Goal: Find contact information: Find contact information

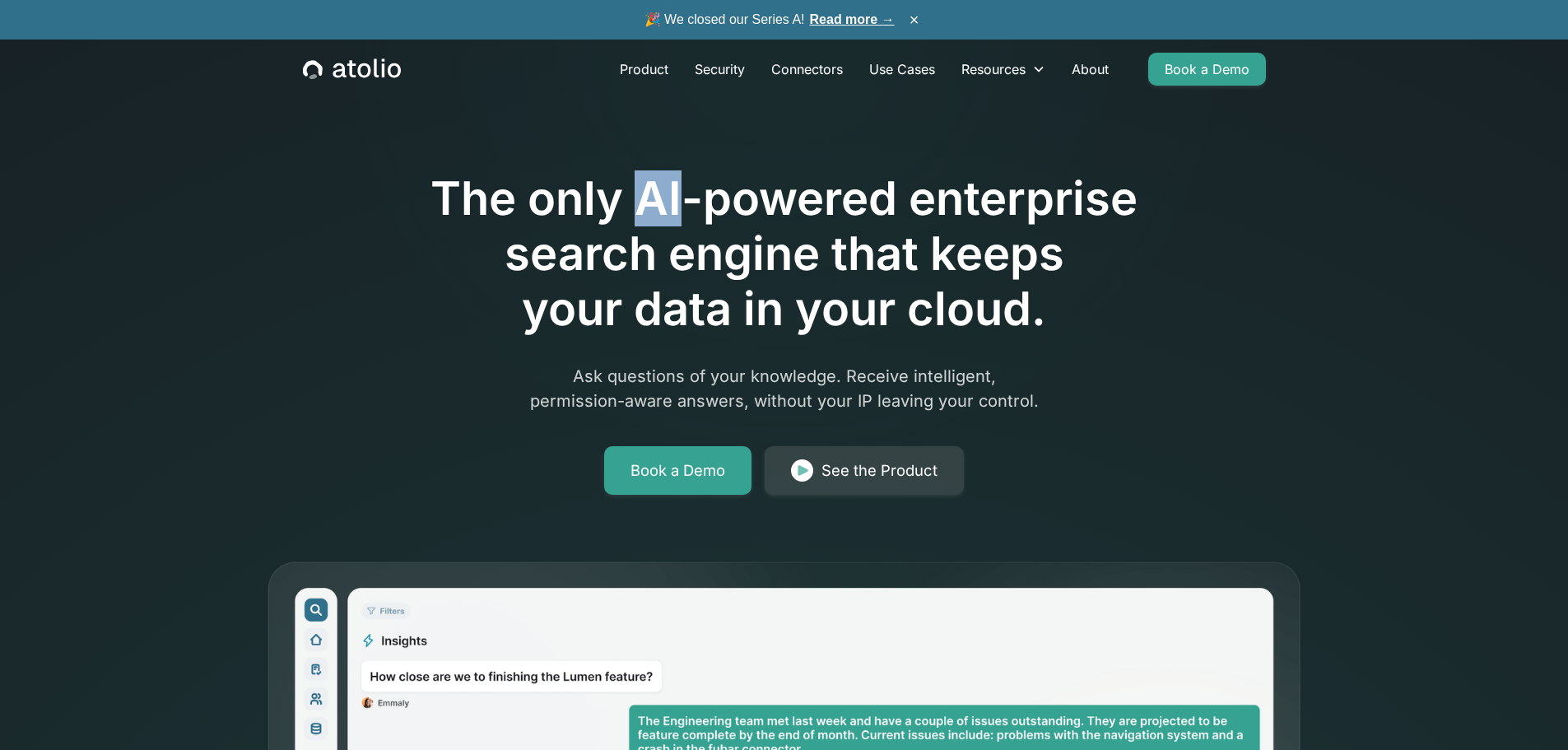
drag, startPoint x: 639, startPoint y: 201, endPoint x: 675, endPoint y: 207, distance: 36.5
click at [675, 207] on h1 "The only AI-powered enterprise search engine that keeps your data in your cloud." at bounding box center [784, 254] width 843 height 166
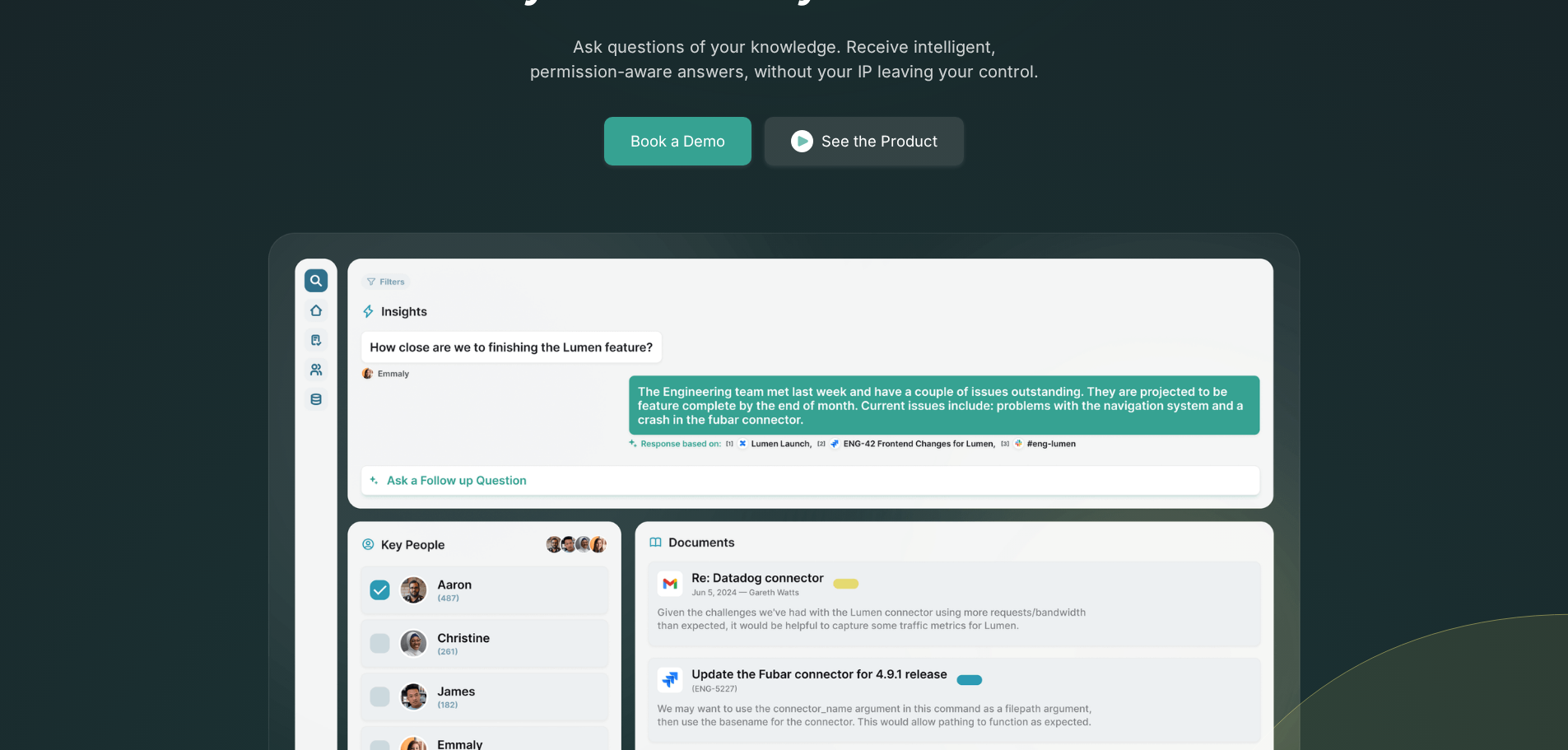
scroll to position [494, 0]
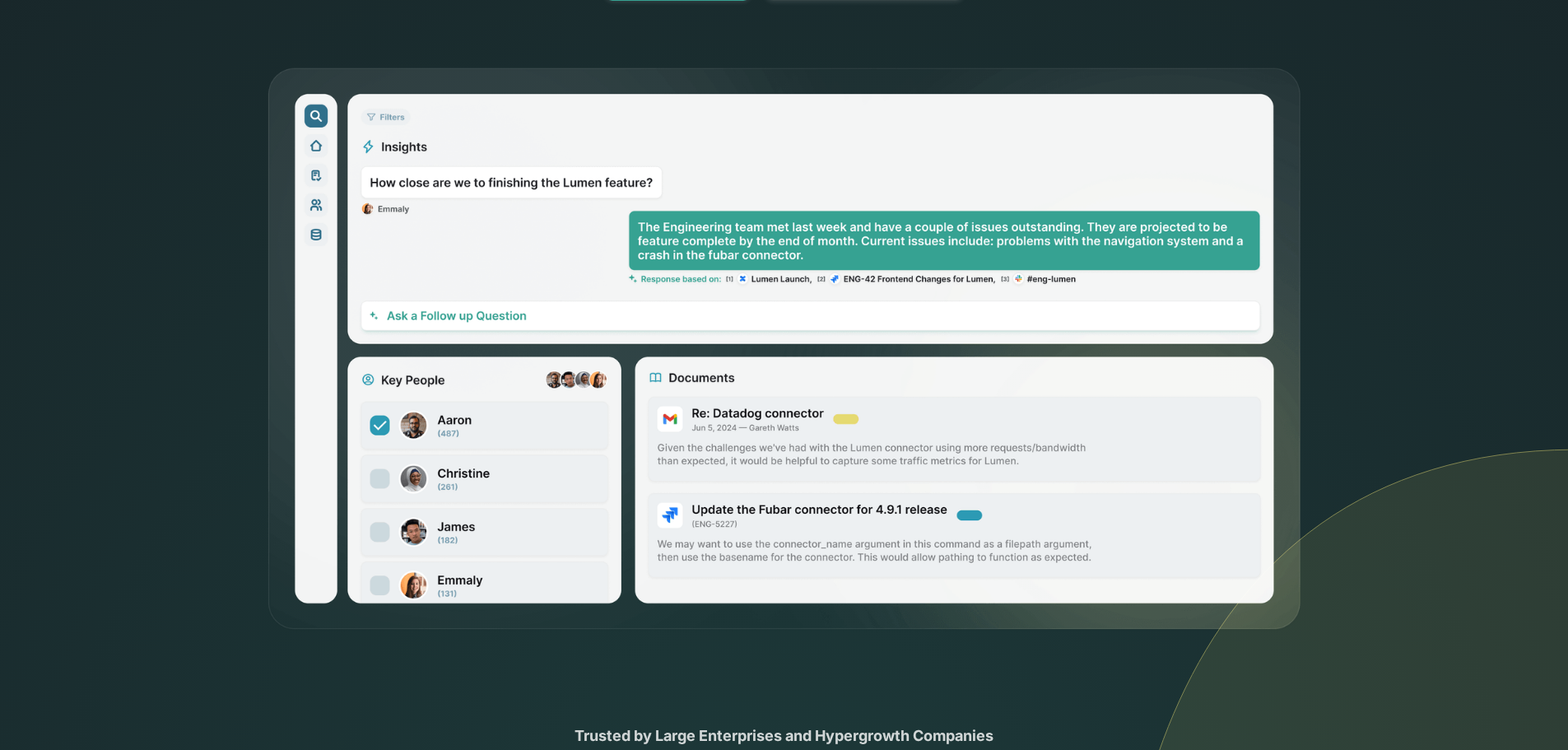
click at [215, 289] on div "The only AI-powered enterprise search engine that keeps your data in your cloud…" at bounding box center [784, 69] width 1568 height 1126
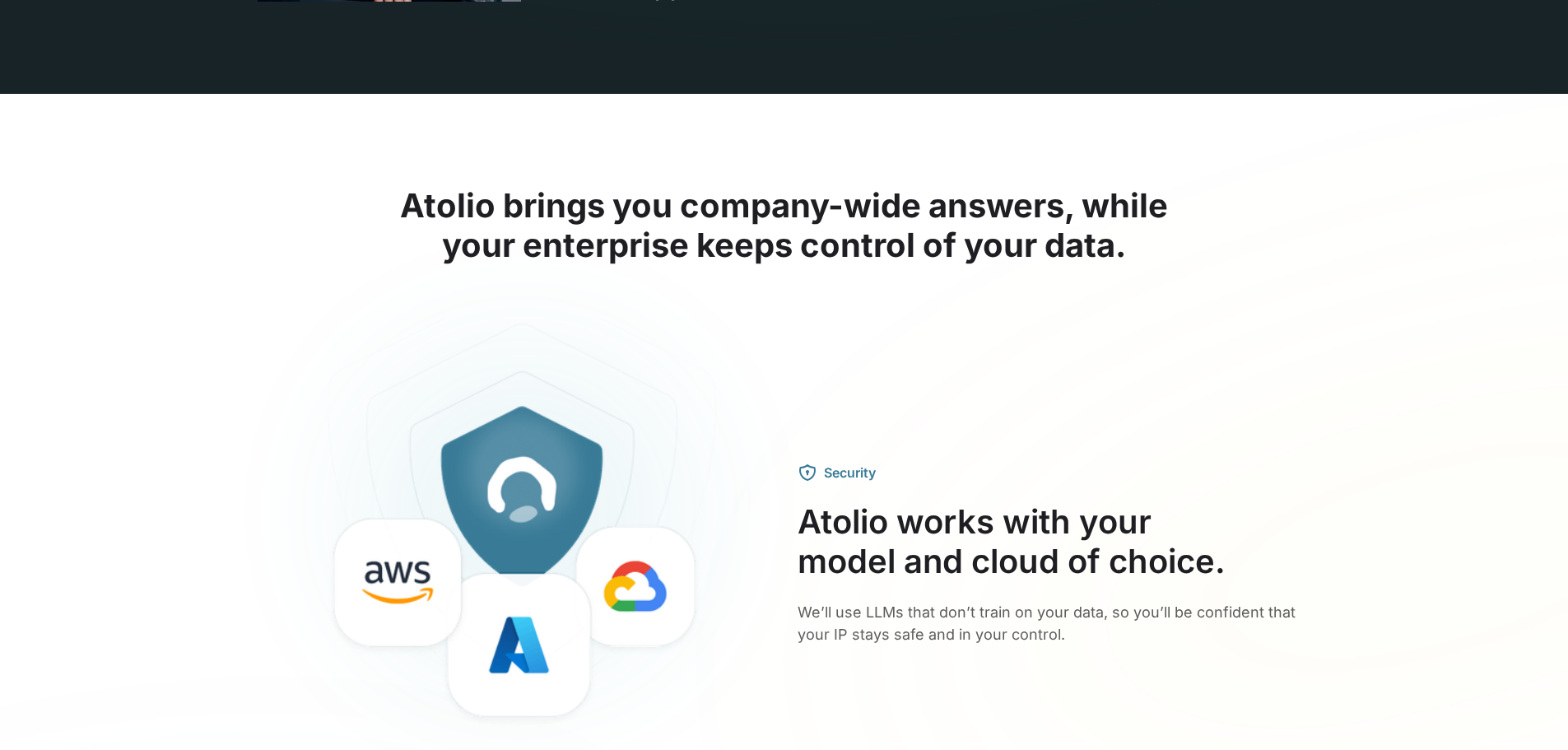
scroll to position [5797, 0]
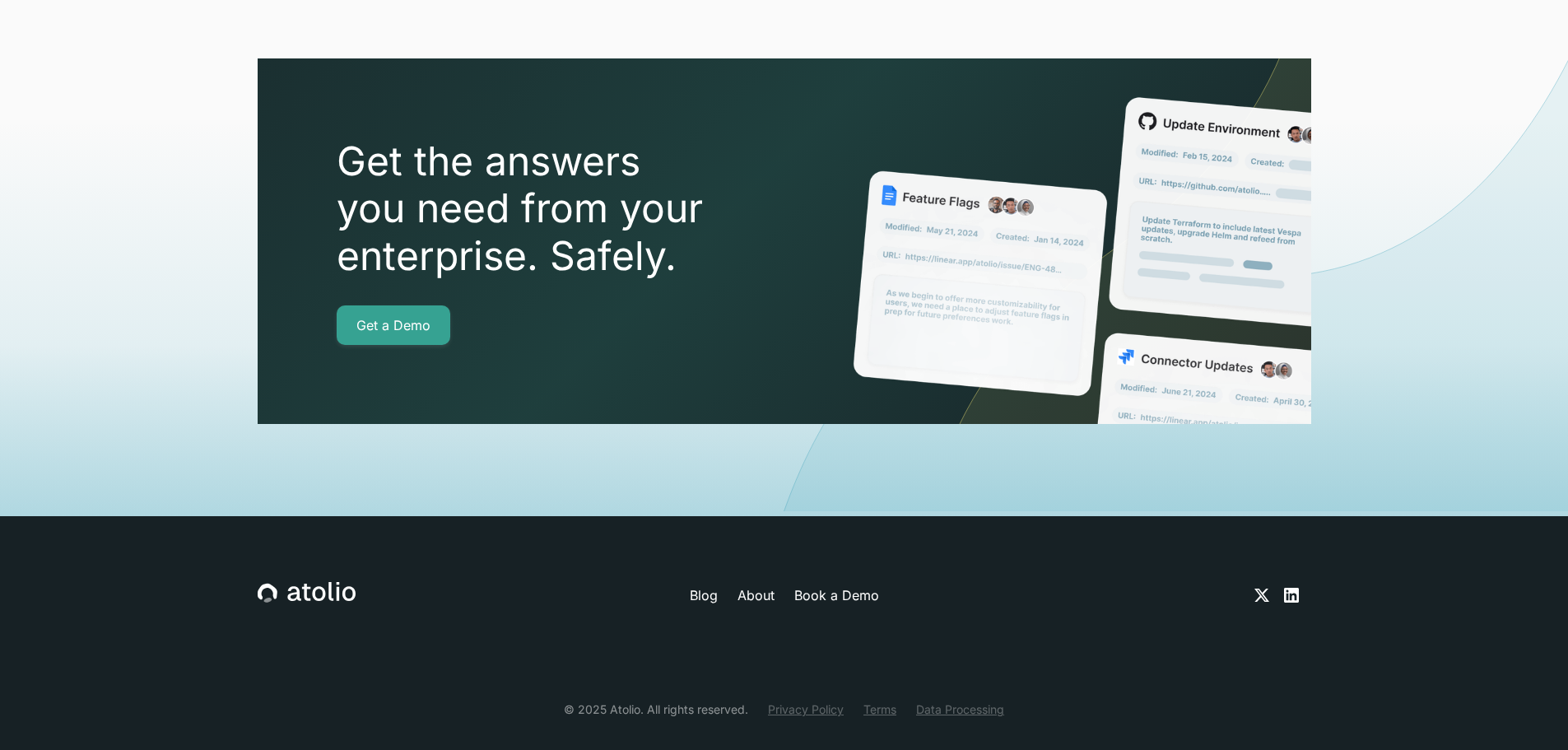
click at [879, 700] on link "Terms" at bounding box center [880, 709] width 33 height 18
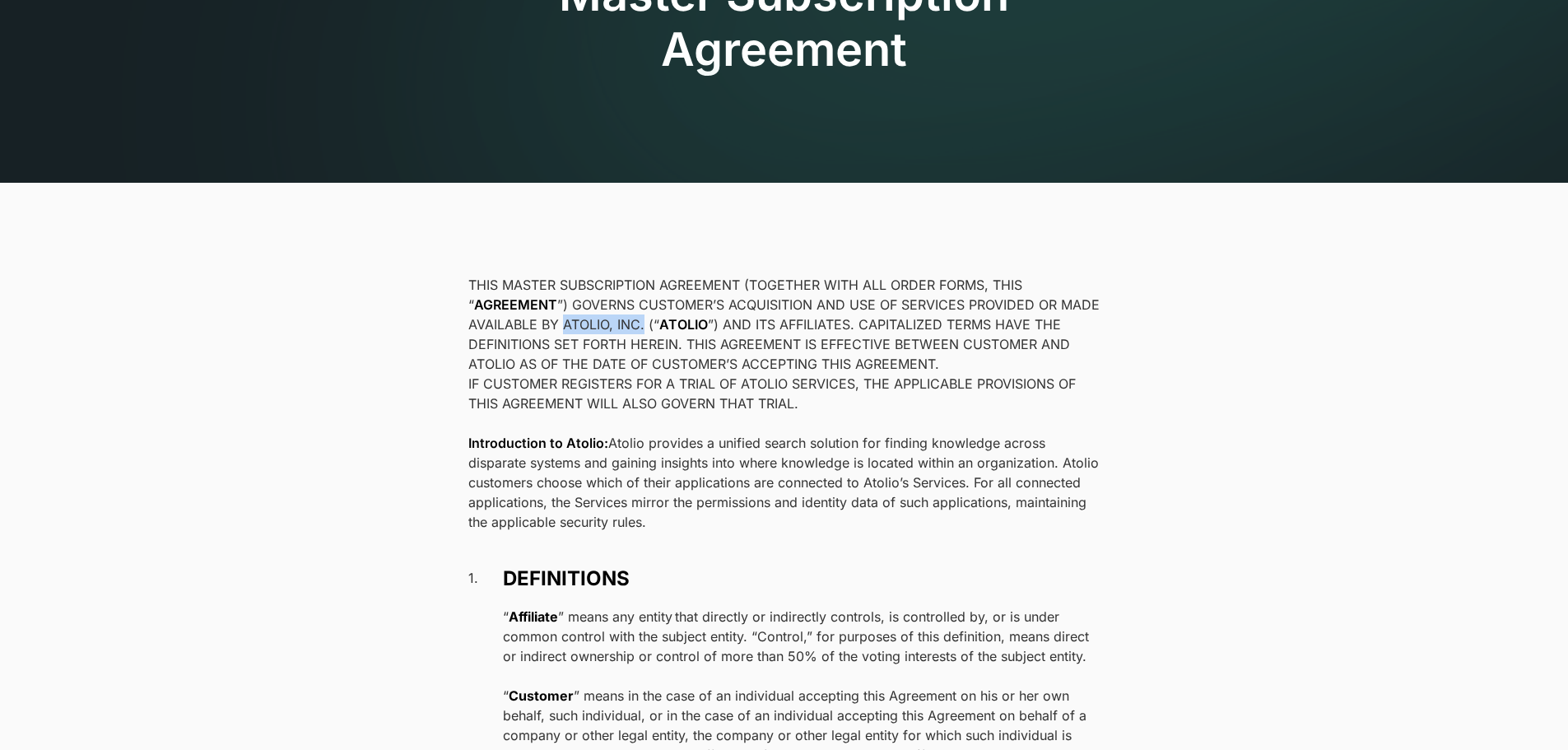
drag, startPoint x: 566, startPoint y: 325, endPoint x: 642, endPoint y: 326, distance: 76.0
click at [642, 326] on p "THIS MASTER SUBSCRIPTION AGREEMENT (TOGETHER WITH ALL ORDER FORMS, THIS “ AGREE…" at bounding box center [784, 323] width 632 height 99
copy p "ATOLIO, INC."
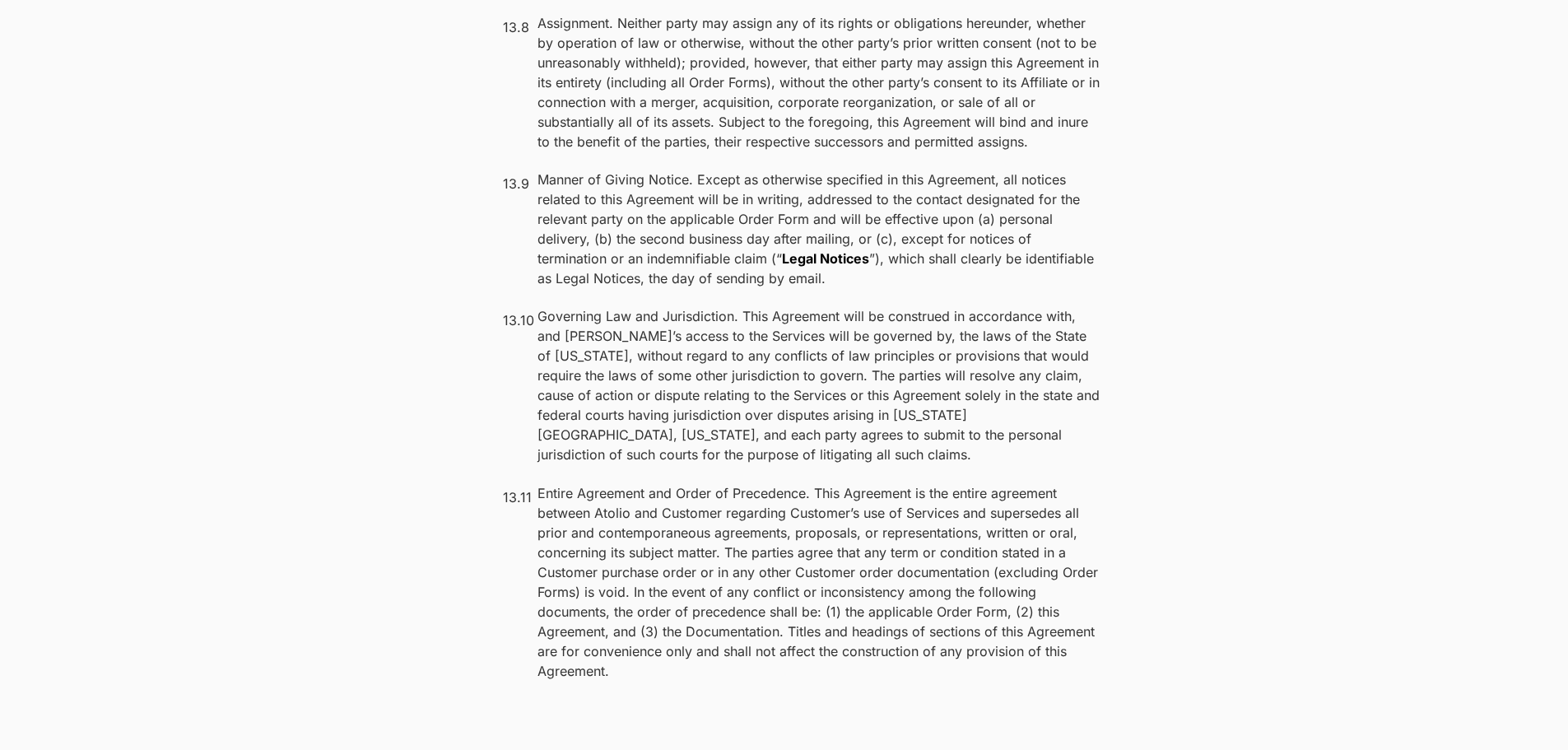
scroll to position [13028, 0]
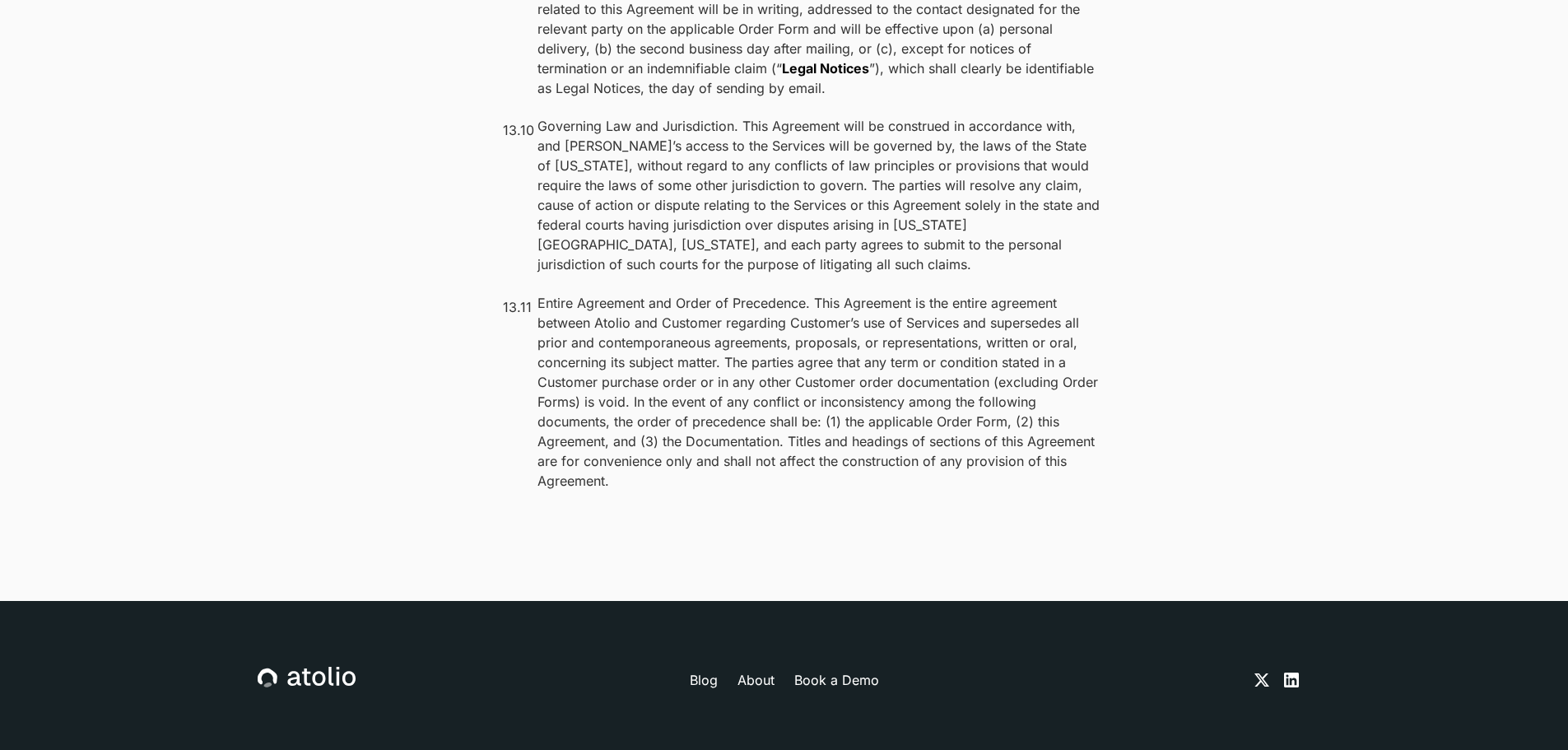
click at [1287, 670] on icon at bounding box center [1291, 679] width 19 height 19
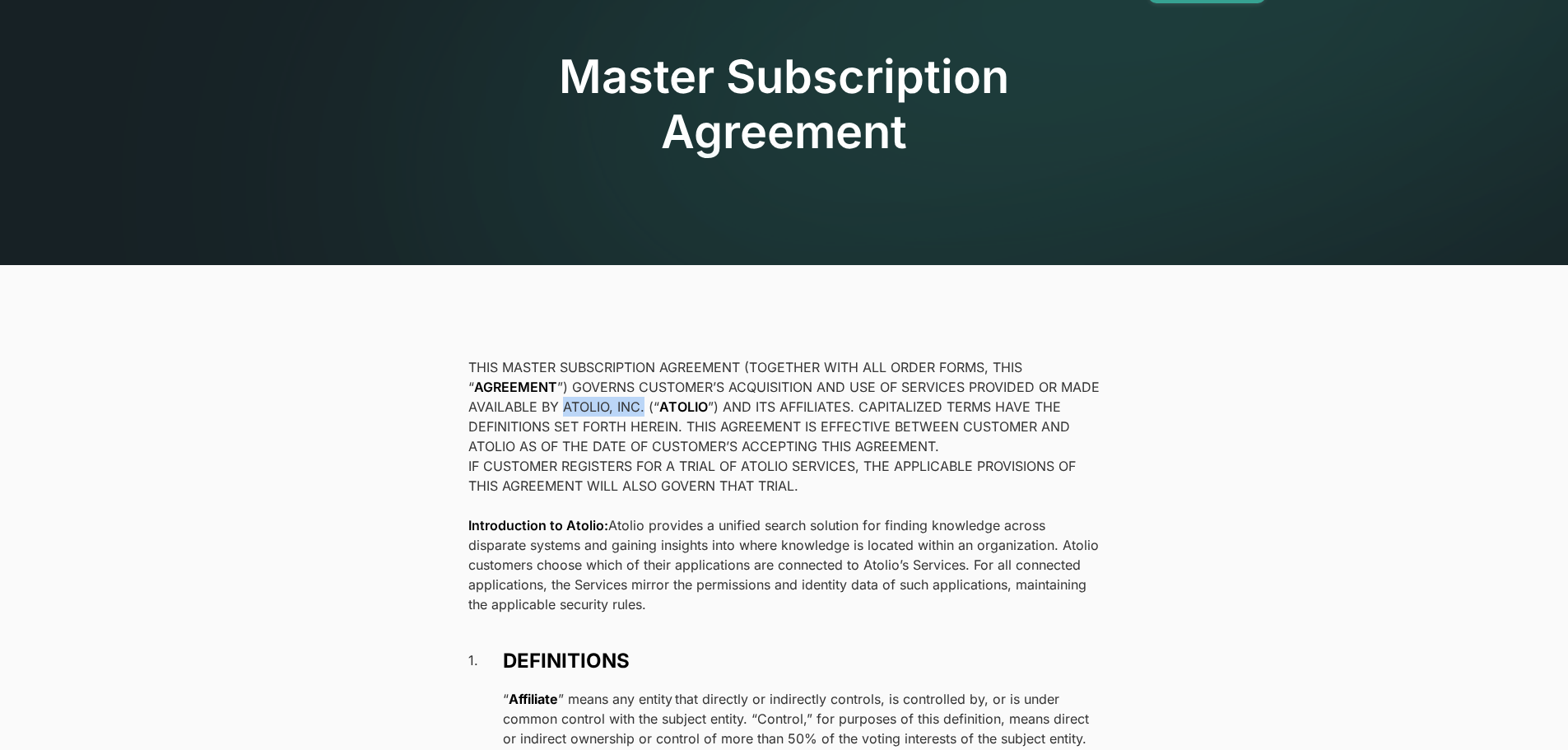
scroll to position [165, 0]
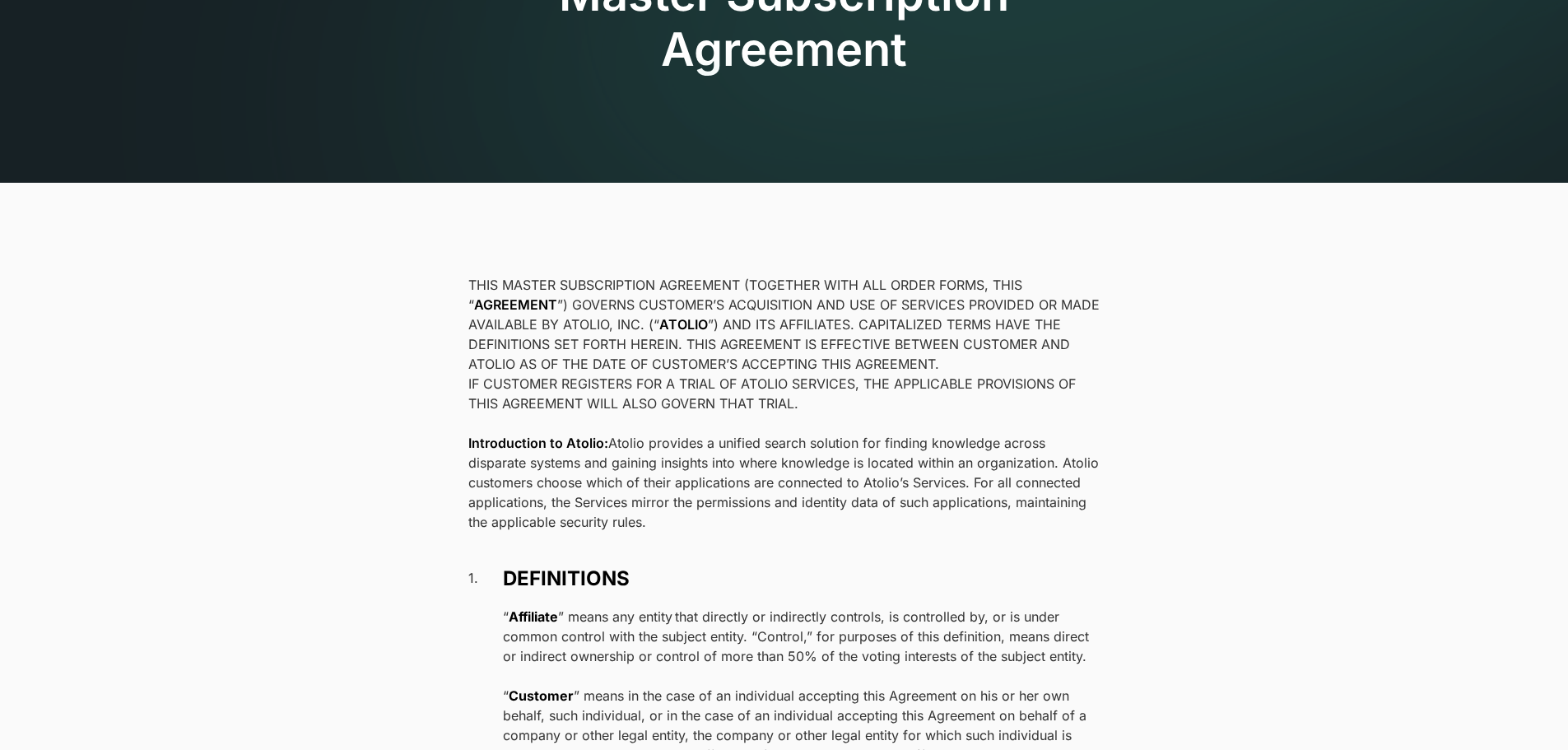
click at [982, 381] on p "IF CUSTOMER REGISTERS FOR A TRIAL OF ATOLIO SERVICES, THE APPLICABLE PROVISIONS…" at bounding box center [784, 393] width 632 height 40
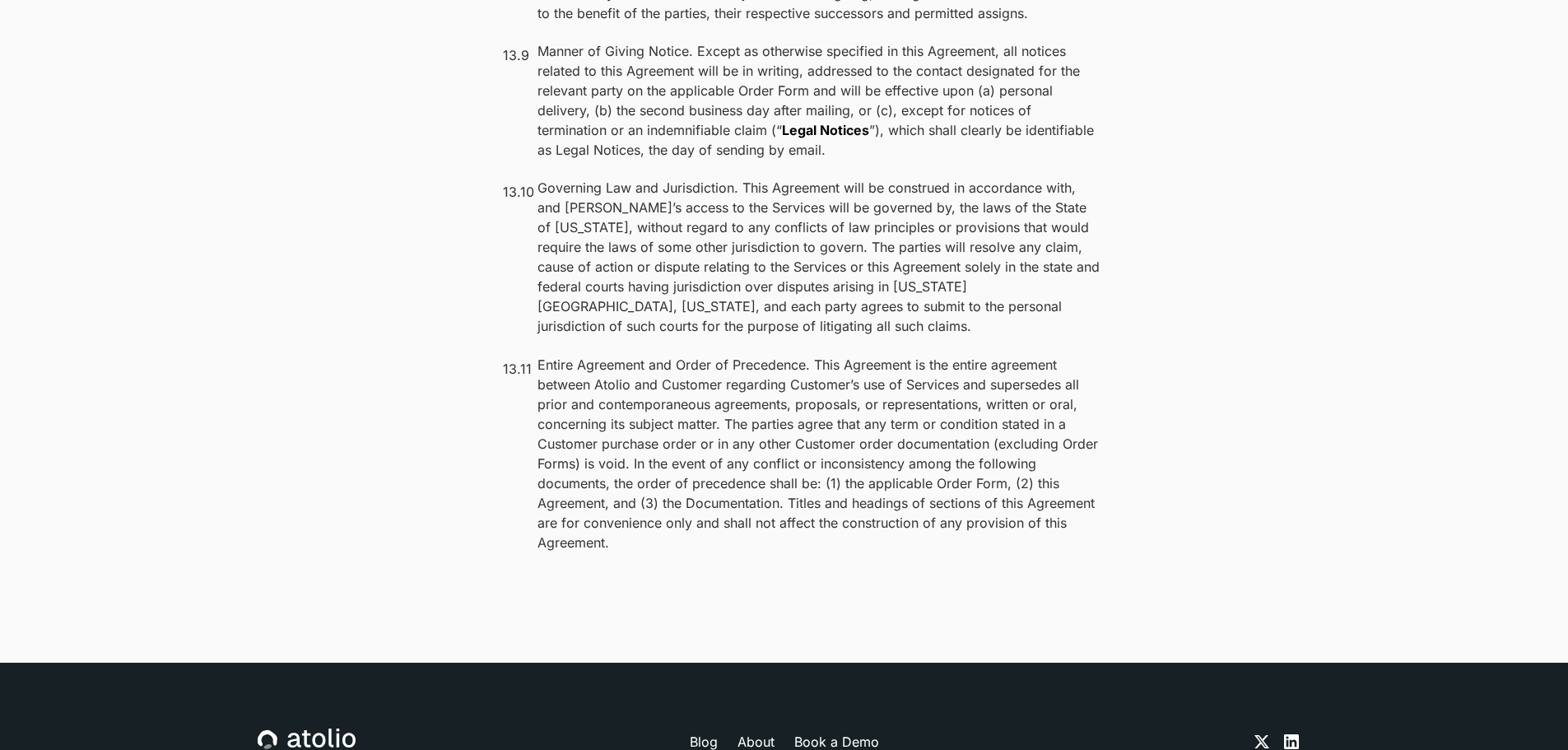
scroll to position [13028, 0]
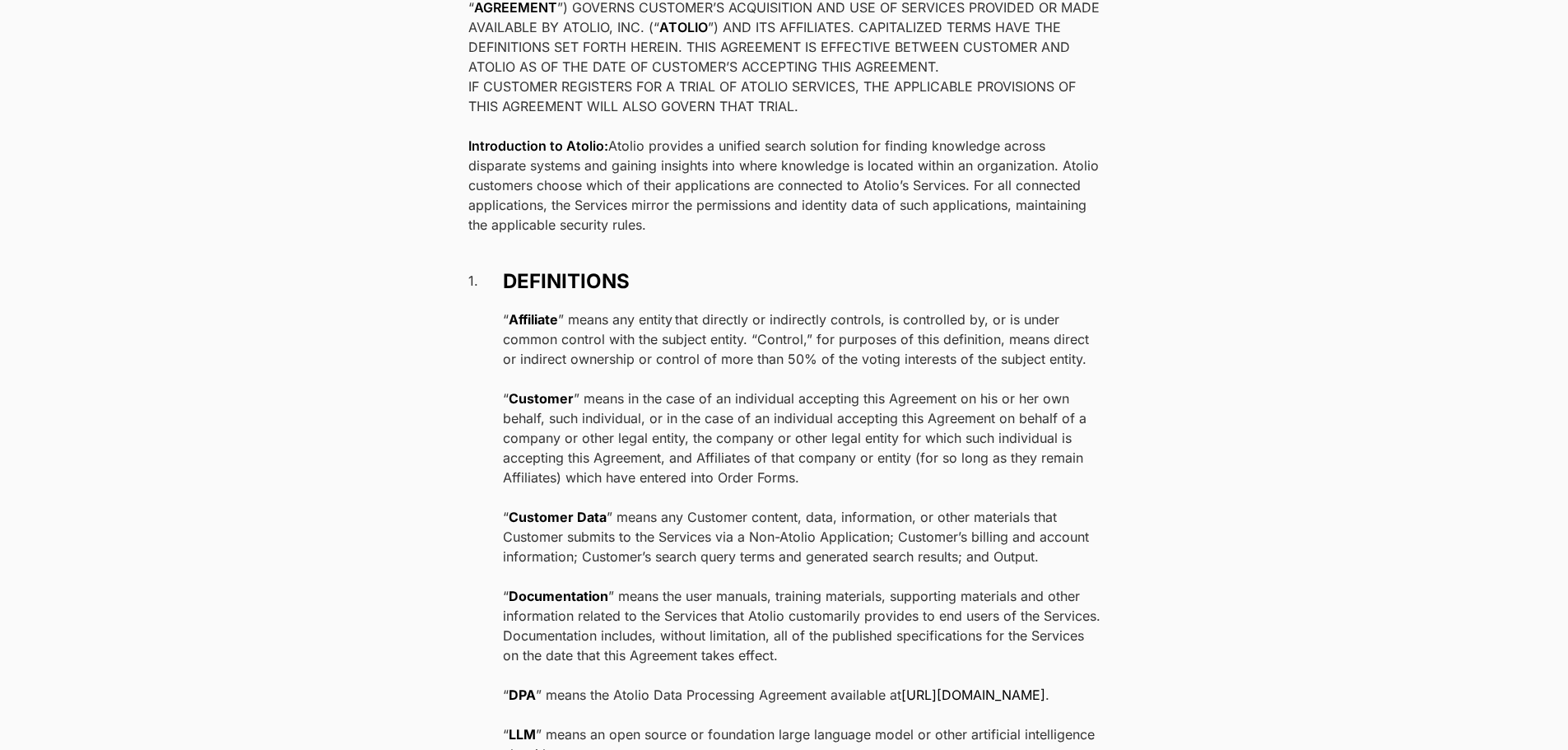
scroll to position [0, 0]
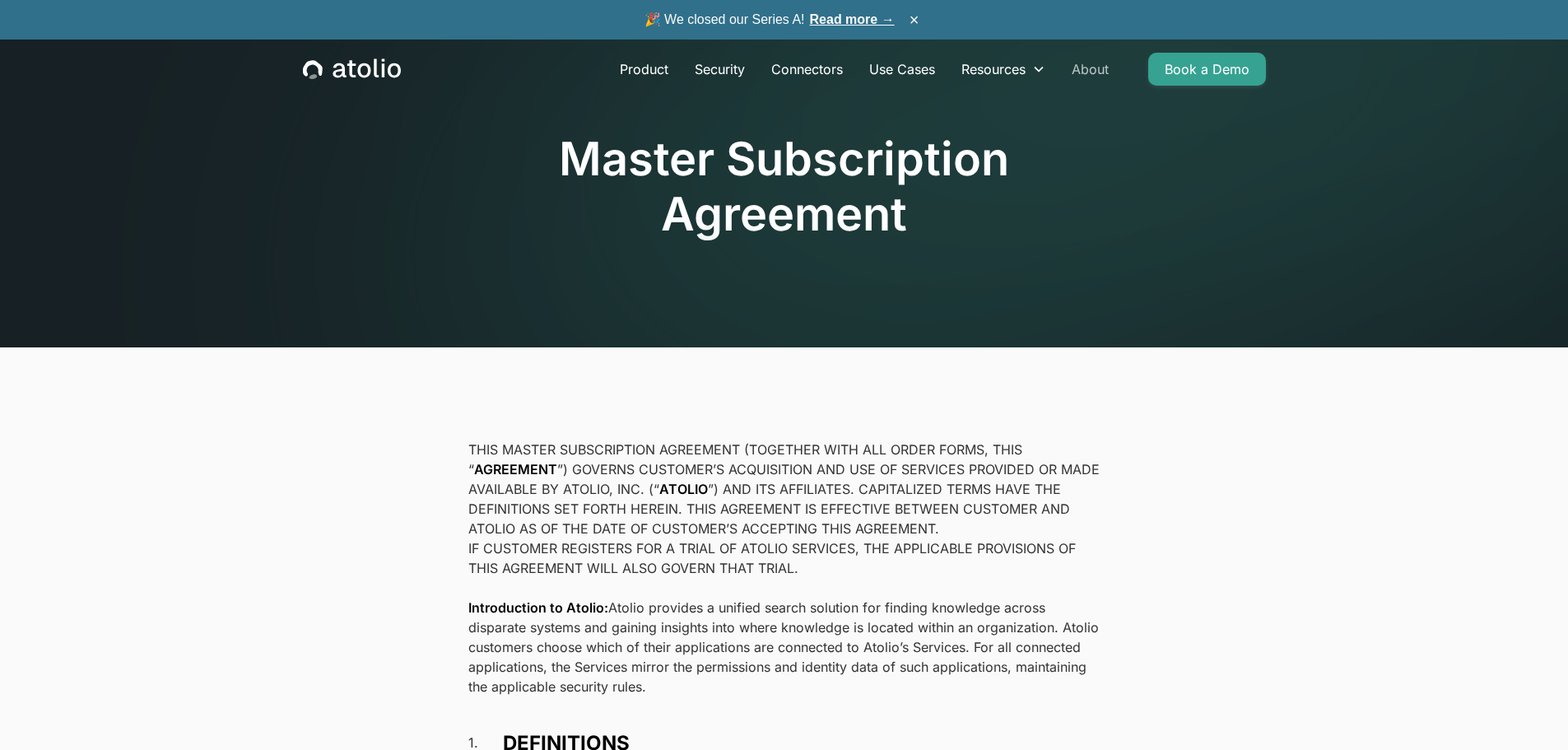
click at [1094, 66] on link "About" at bounding box center [1090, 69] width 64 height 33
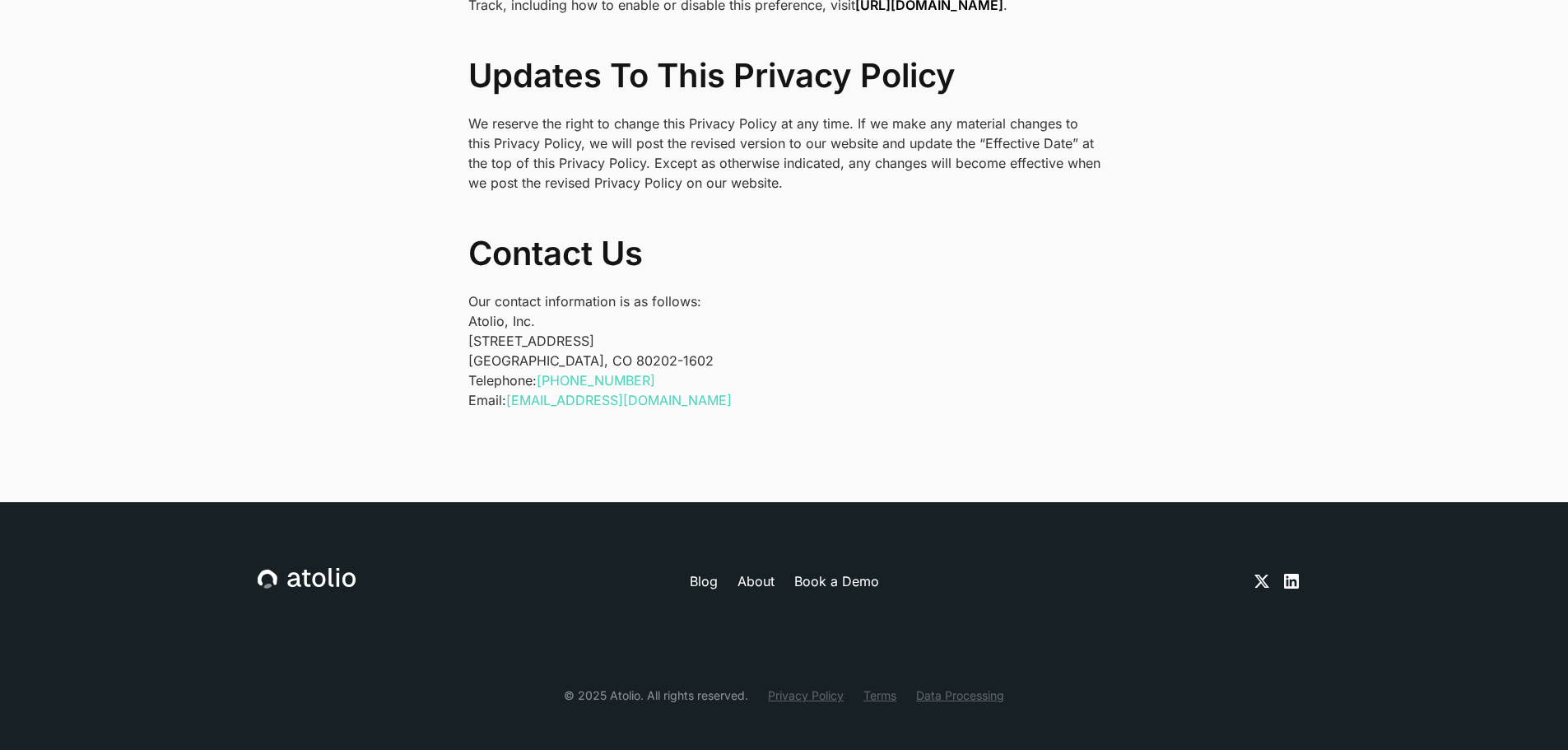
scroll to position [5363, 0]
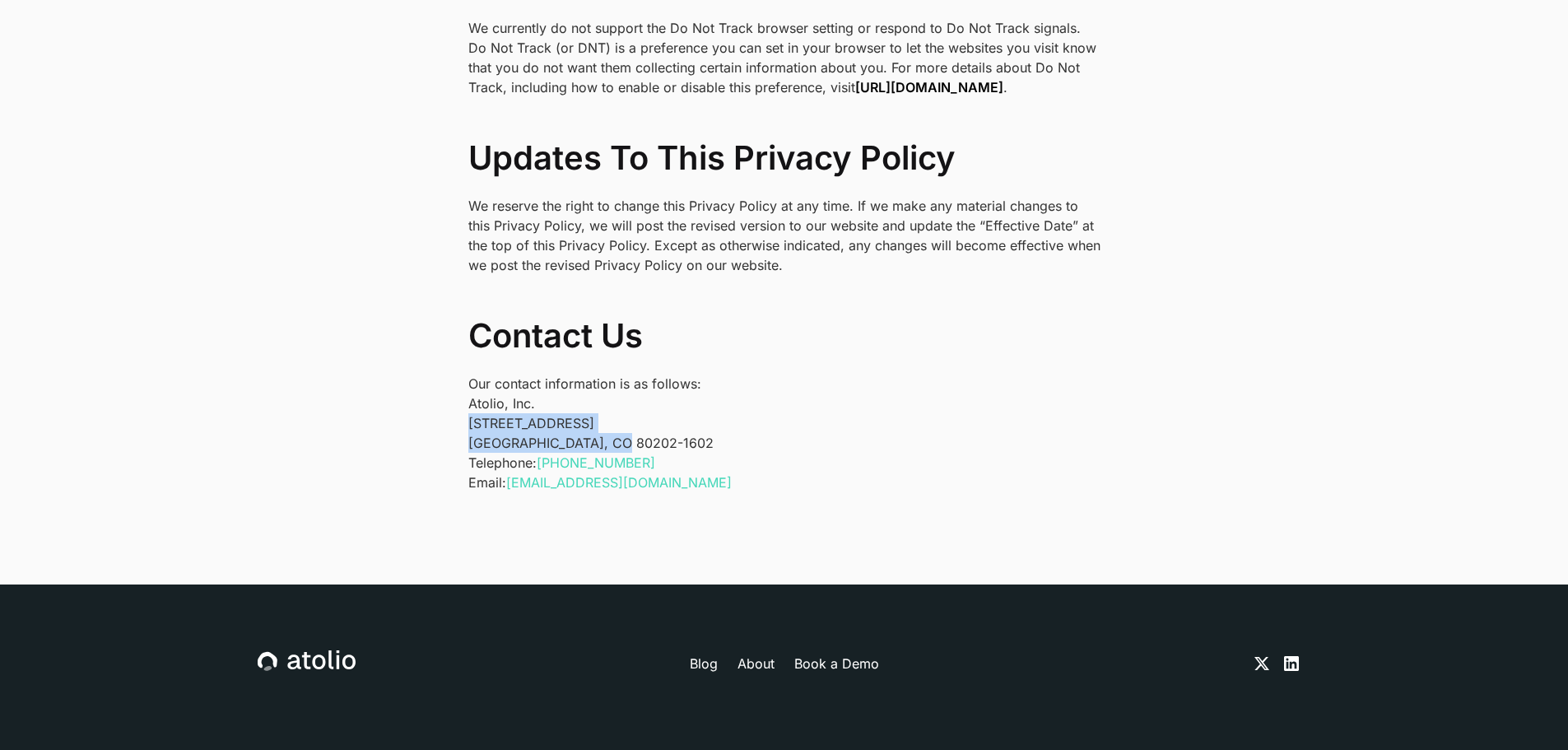
drag, startPoint x: 470, startPoint y: 400, endPoint x: 627, endPoint y: 416, distance: 157.8
click at [627, 416] on p "Atolio, Inc. 1550 Larimer St #436 Denver, CO 80202-1602" at bounding box center [784, 423] width 632 height 59
copy p "1550 Larimer St #436 Denver, CO 80202-1602"
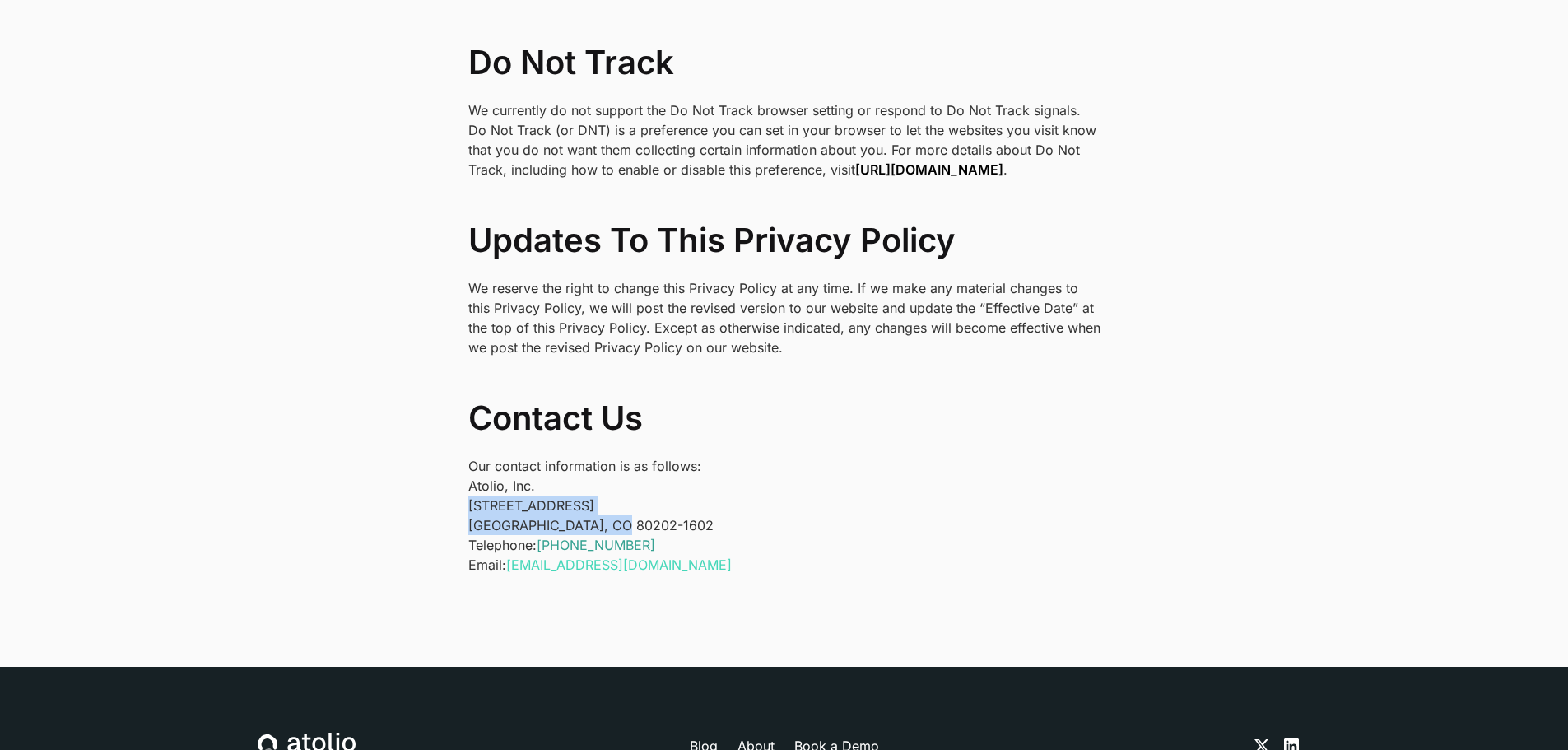
drag, startPoint x: 689, startPoint y: 517, endPoint x: 544, endPoint y: 528, distance: 145.4
click at [544, 535] on p "Telephone: +1 (303) 529-1942 Email: privacy@atolio.com" at bounding box center [784, 555] width 632 height 40
copy link "+1 (303) 529-1942"
click at [852, 500] on p "Atolio, Inc. 1550 Larimer St #436 Denver, CO 80202-1602" at bounding box center [784, 505] width 632 height 59
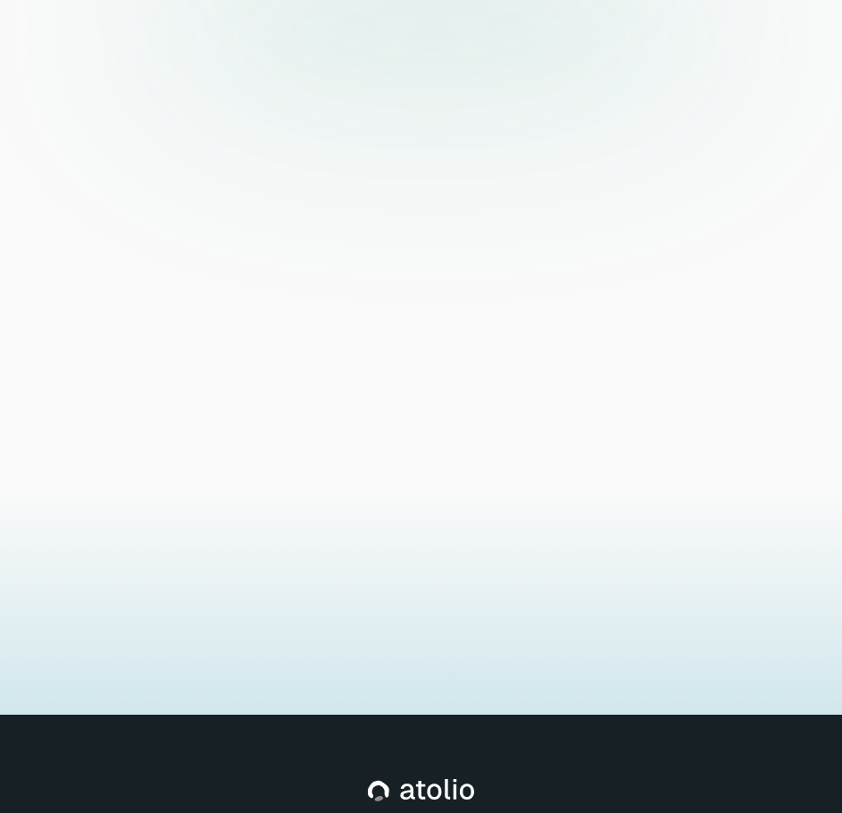
scroll to position [8309, 0]
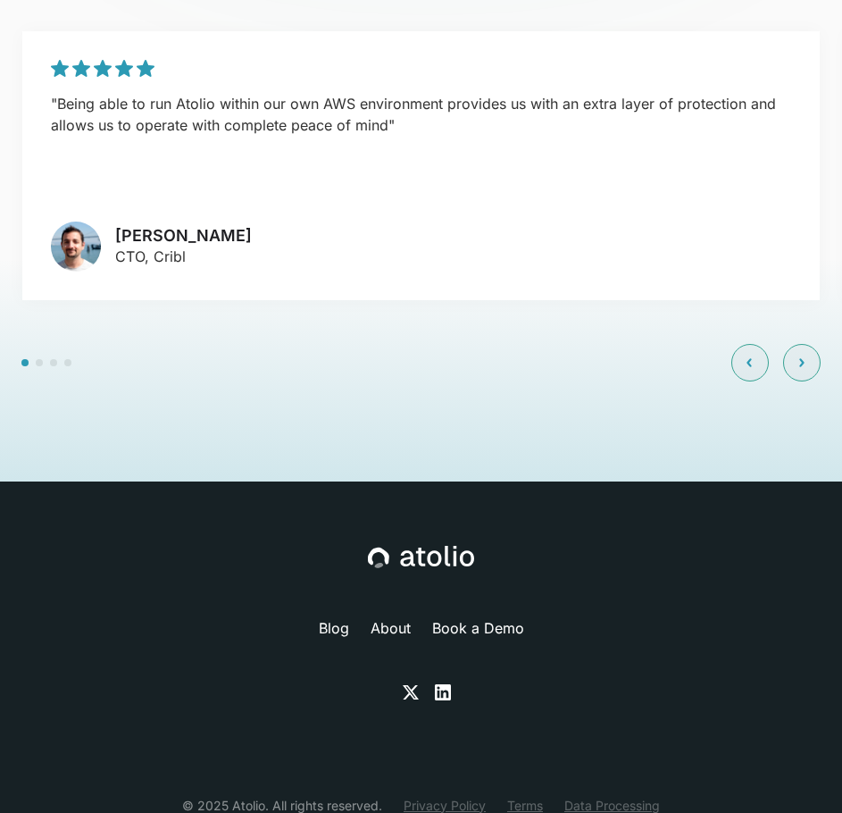
click at [523, 796] on link "Terms" at bounding box center [525, 805] width 36 height 19
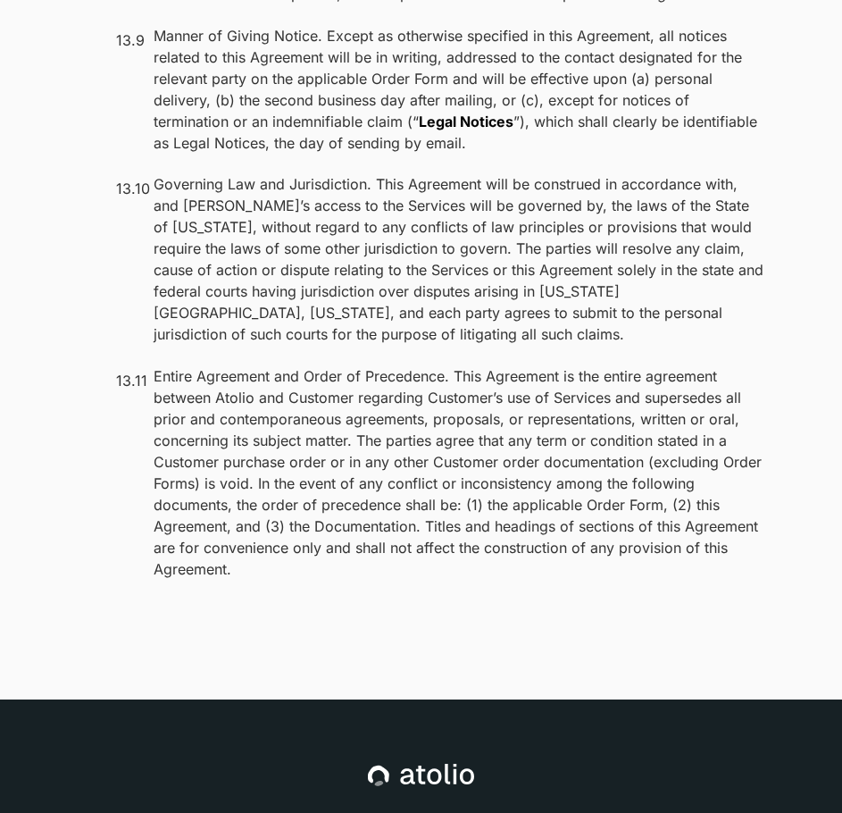
scroll to position [14231, 0]
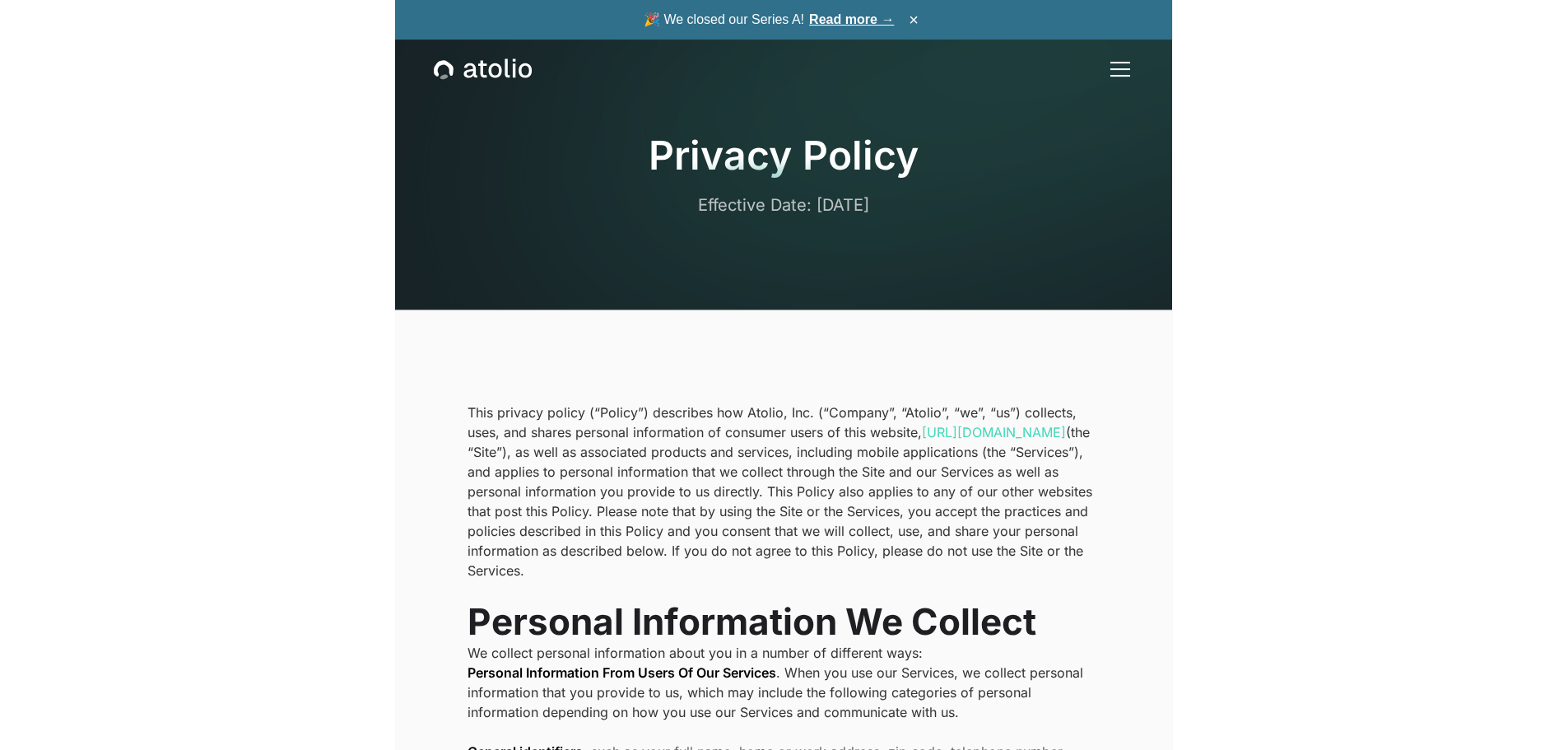
scroll to position [247, 0]
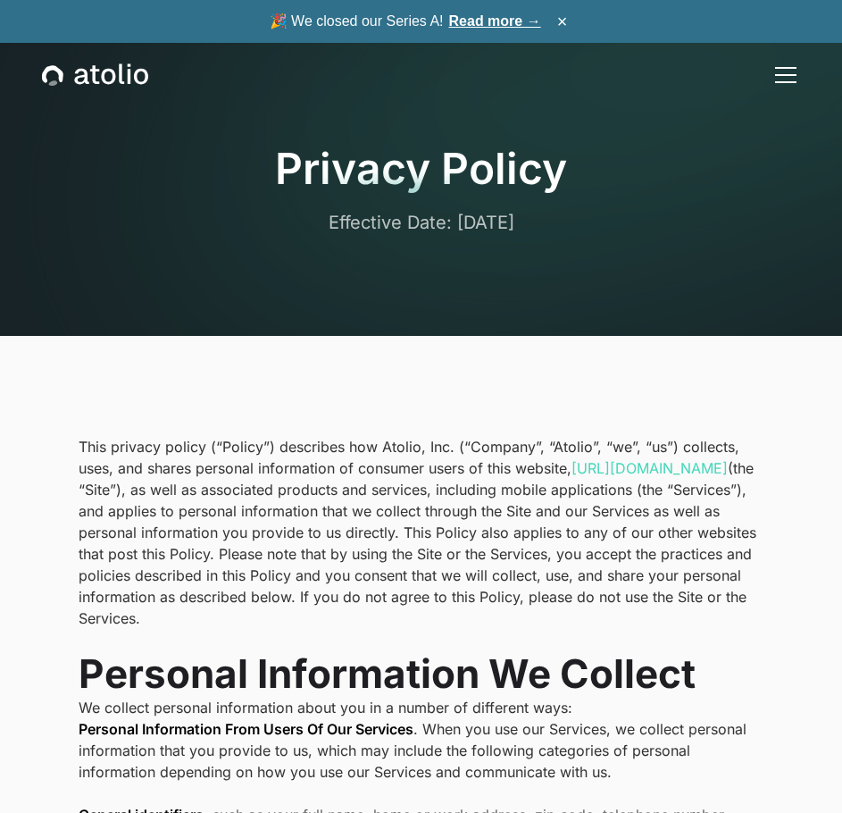
click at [75, 78] on icon "home" at bounding box center [95, 74] width 106 height 23
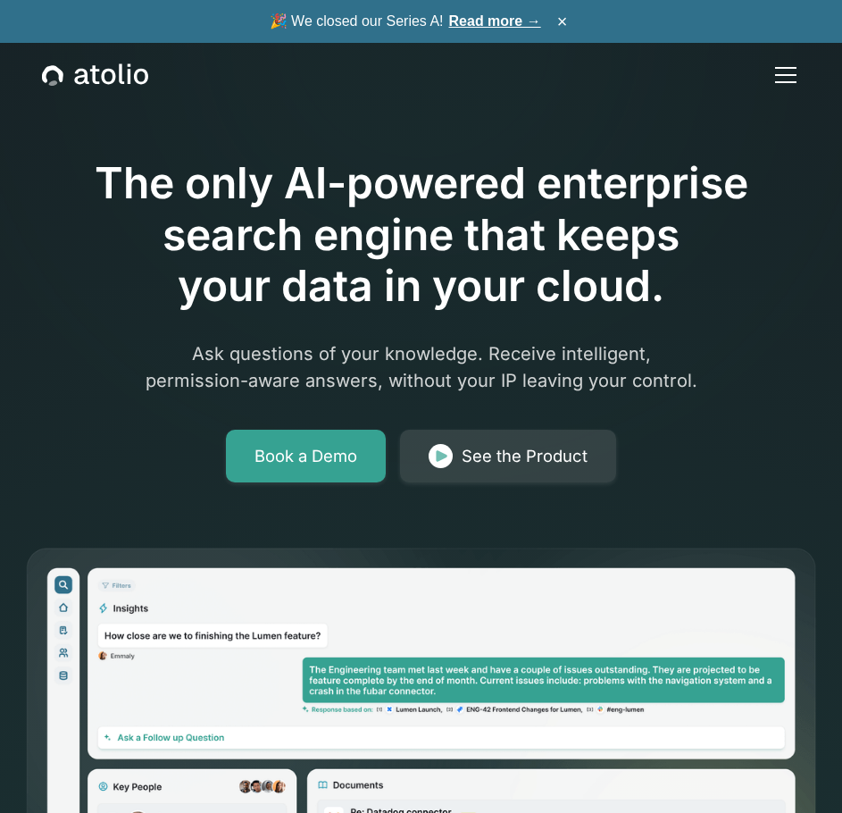
click at [723, 422] on div "The only AI-powered enterprise search engine that keeps your data in your cloud…" at bounding box center [420, 276] width 791 height 411
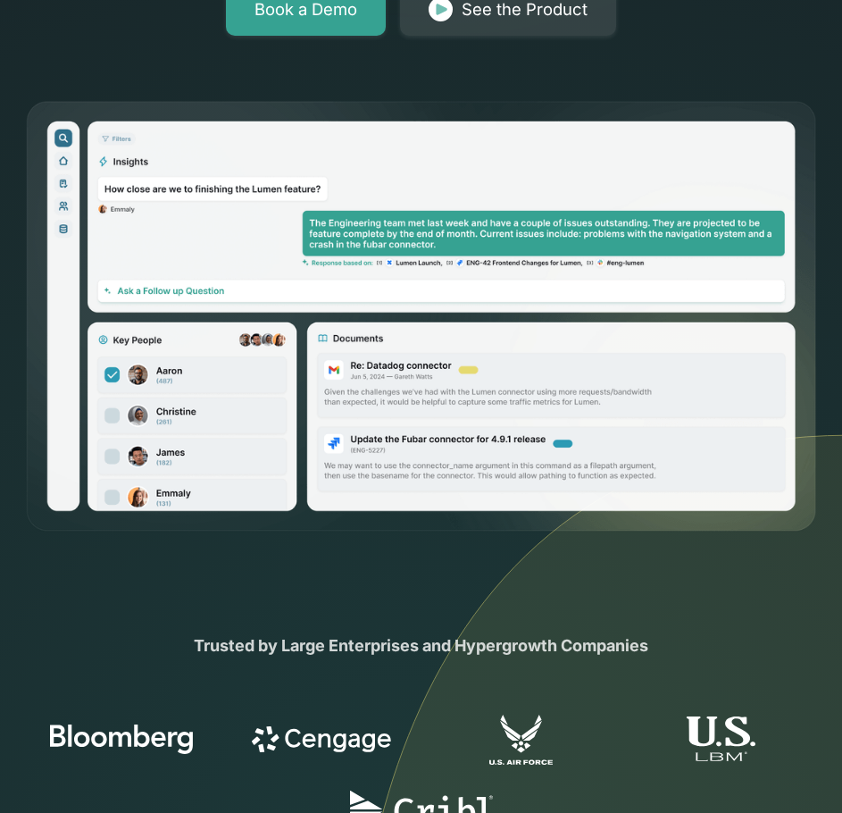
scroll to position [357, 0]
